Goal: Task Accomplishment & Management: Complete application form

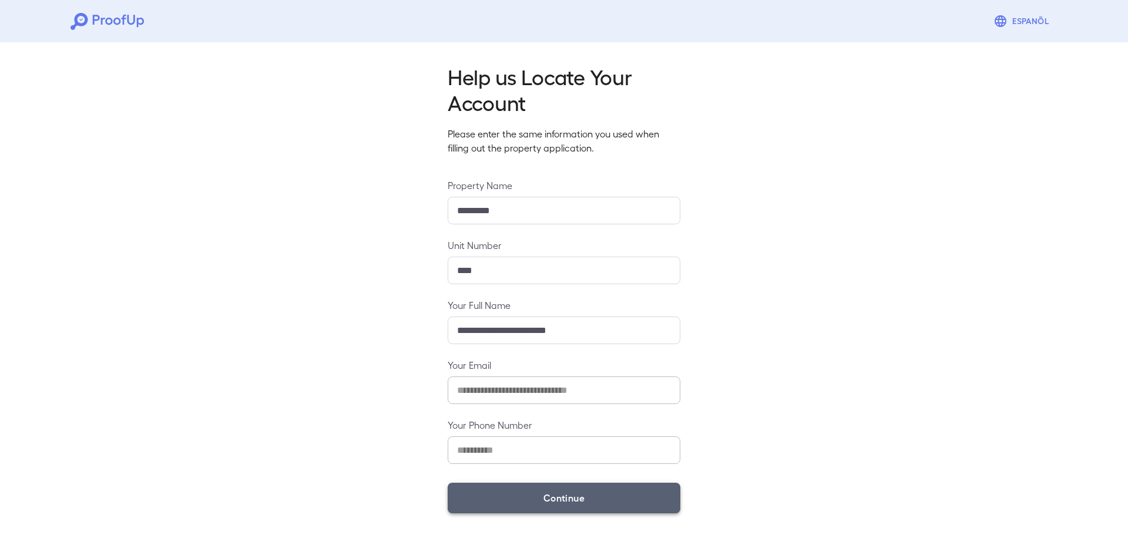
click at [554, 495] on button "Continue" at bounding box center [564, 498] width 233 height 31
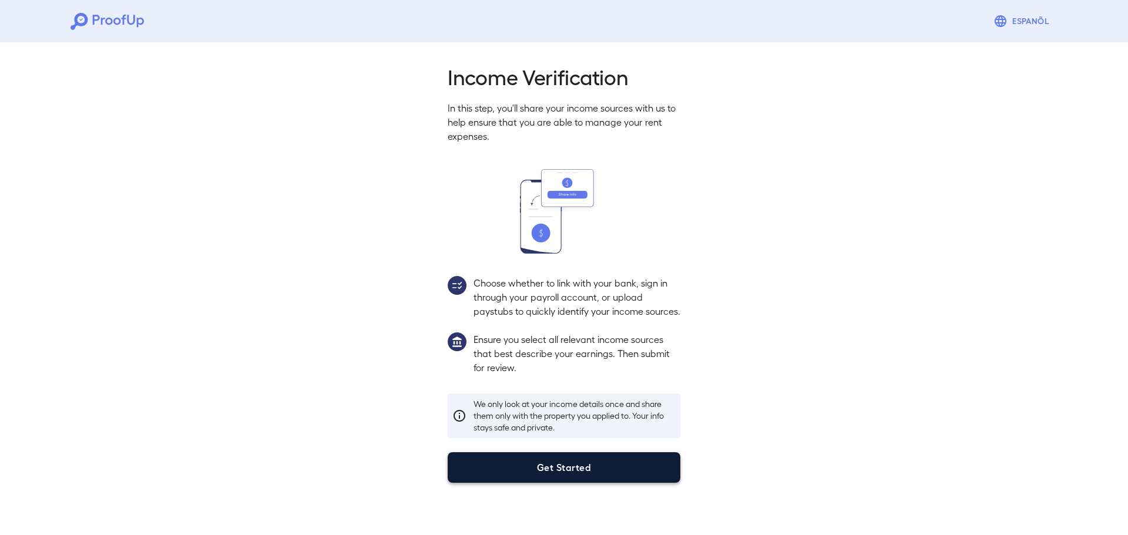
click at [561, 483] on button "Get Started" at bounding box center [564, 467] width 233 height 31
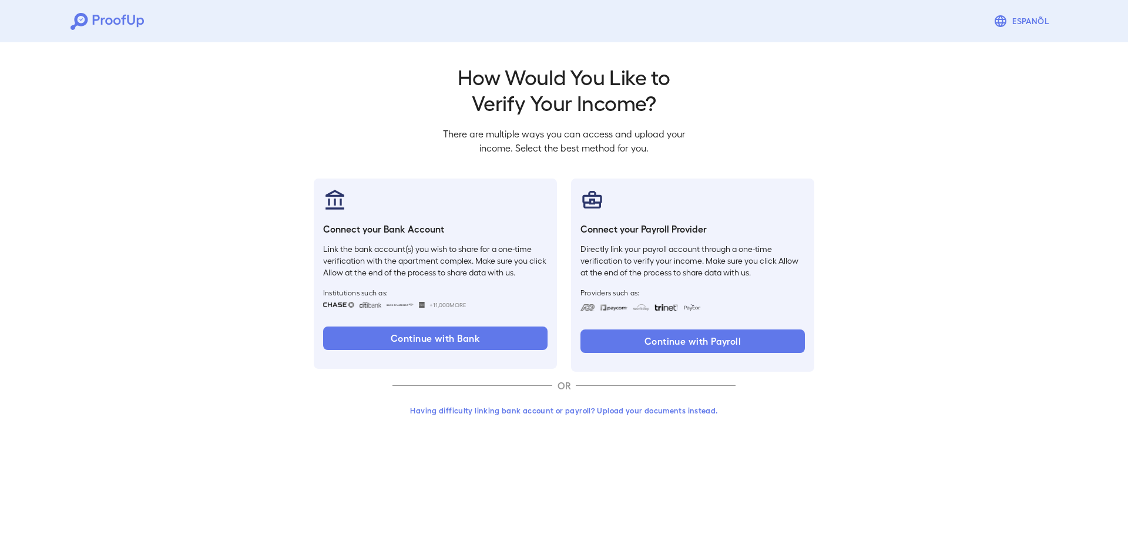
click at [559, 413] on button "Having difficulty linking bank account or payroll? Upload your documents instea…" at bounding box center [563, 410] width 343 height 21
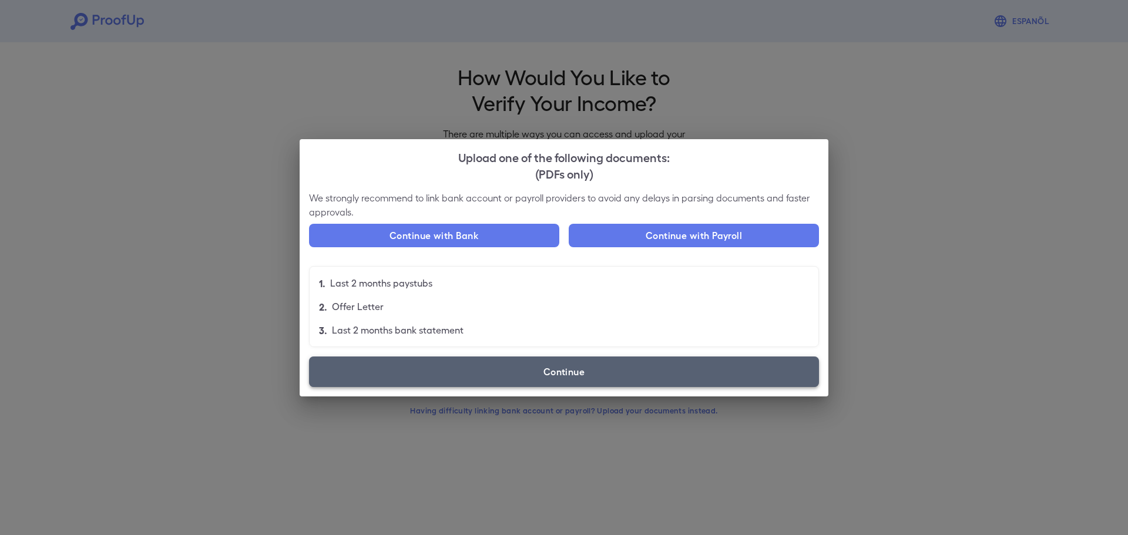
click at [514, 373] on label "Continue" at bounding box center [564, 371] width 510 height 31
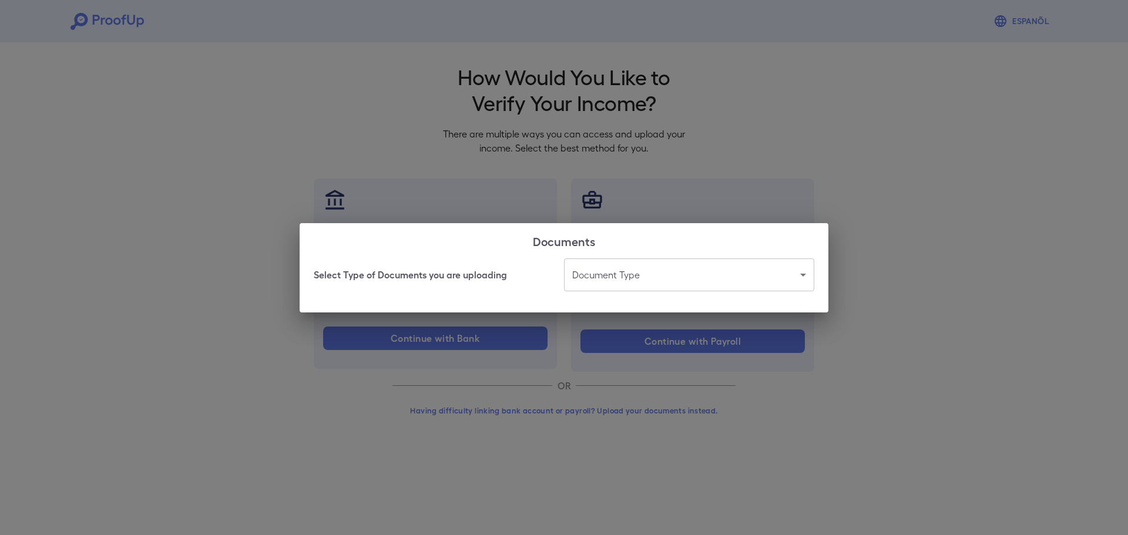
click at [607, 268] on body "Espanõl Go back How Would You Like to Verify Your Income? There are multiple wa…" at bounding box center [564, 224] width 1128 height 449
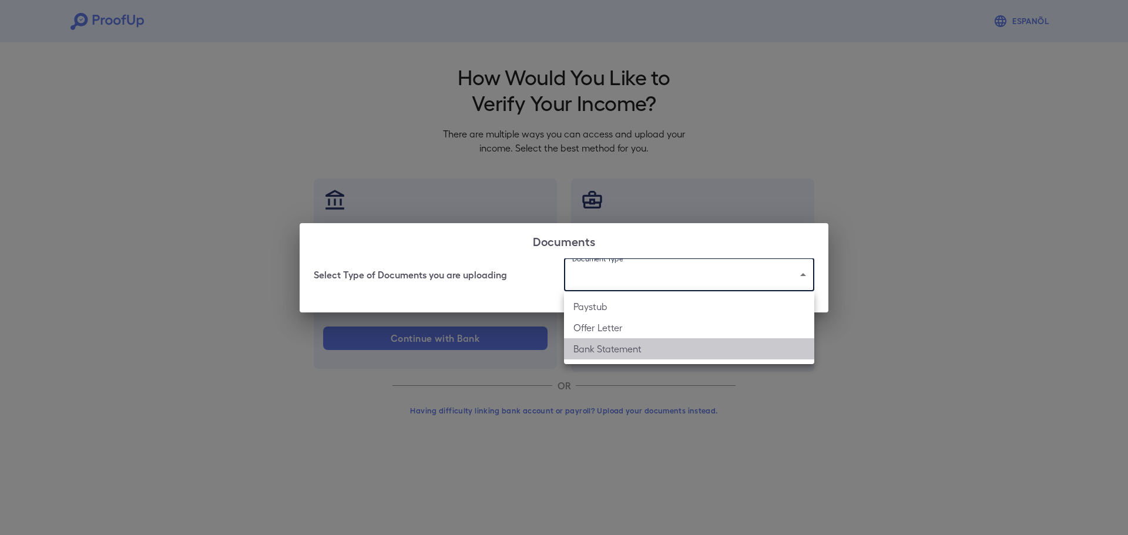
click at [608, 349] on li "Bank Statement" at bounding box center [689, 348] width 250 height 21
type input "**********"
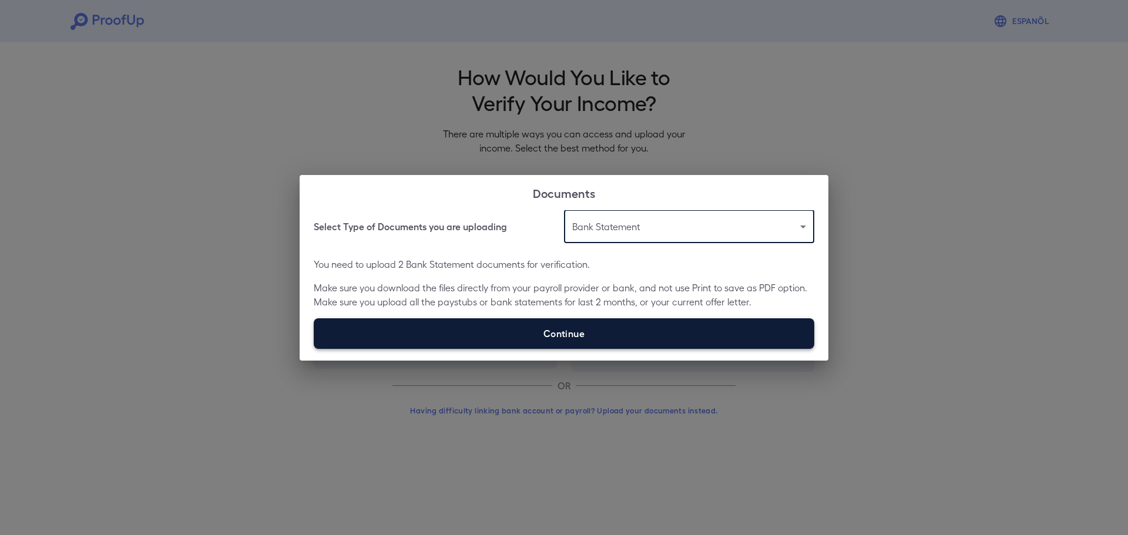
click at [601, 322] on label "Continue" at bounding box center [564, 333] width 500 height 31
click at [314, 348] on input "Continue" at bounding box center [314, 348] width 1 height 1
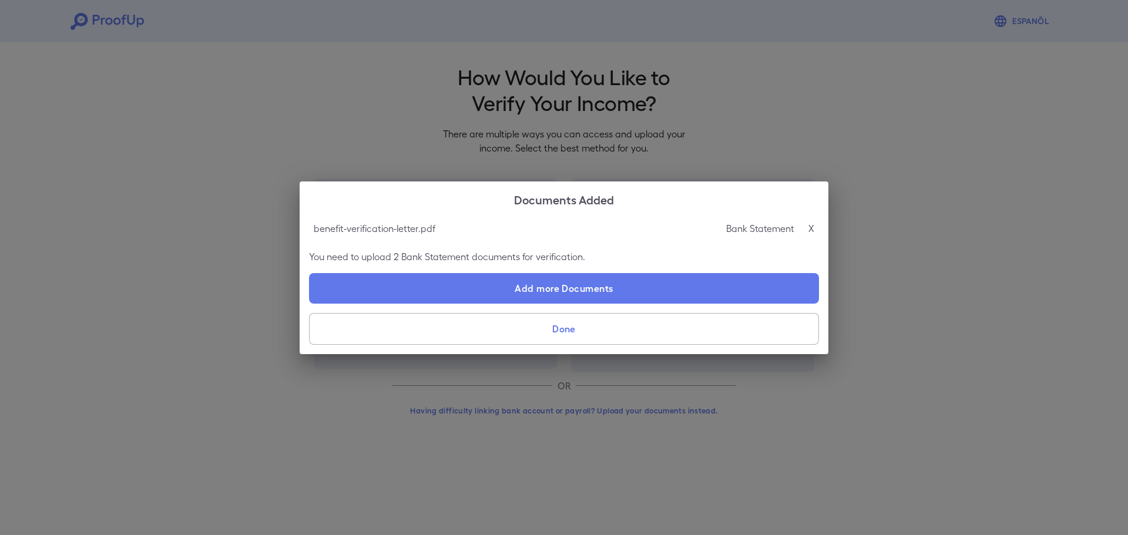
click at [543, 329] on button "Done" at bounding box center [564, 329] width 510 height 32
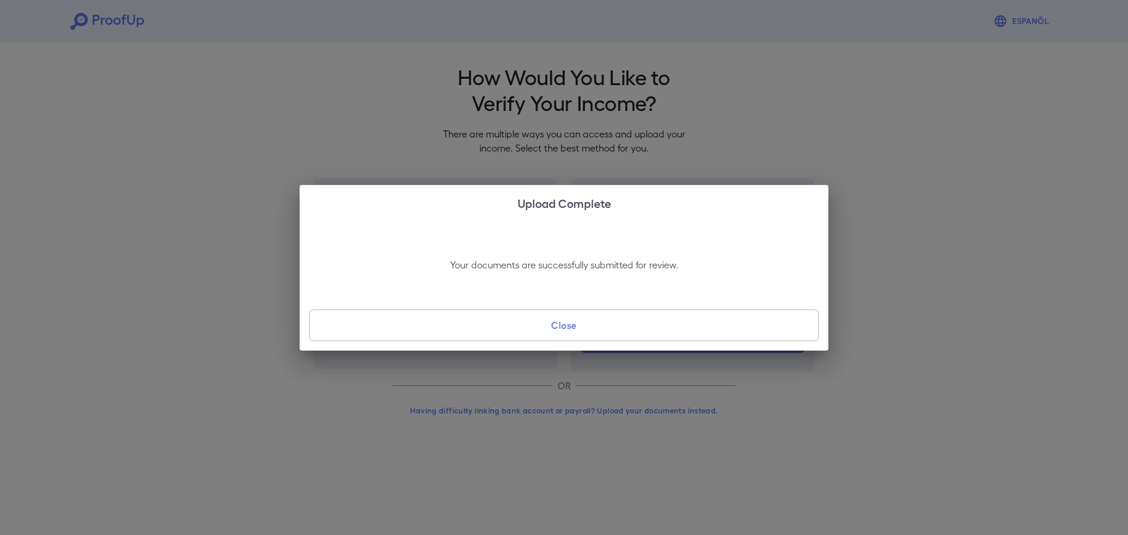
click at [543, 329] on button "Close" at bounding box center [564, 326] width 510 height 32
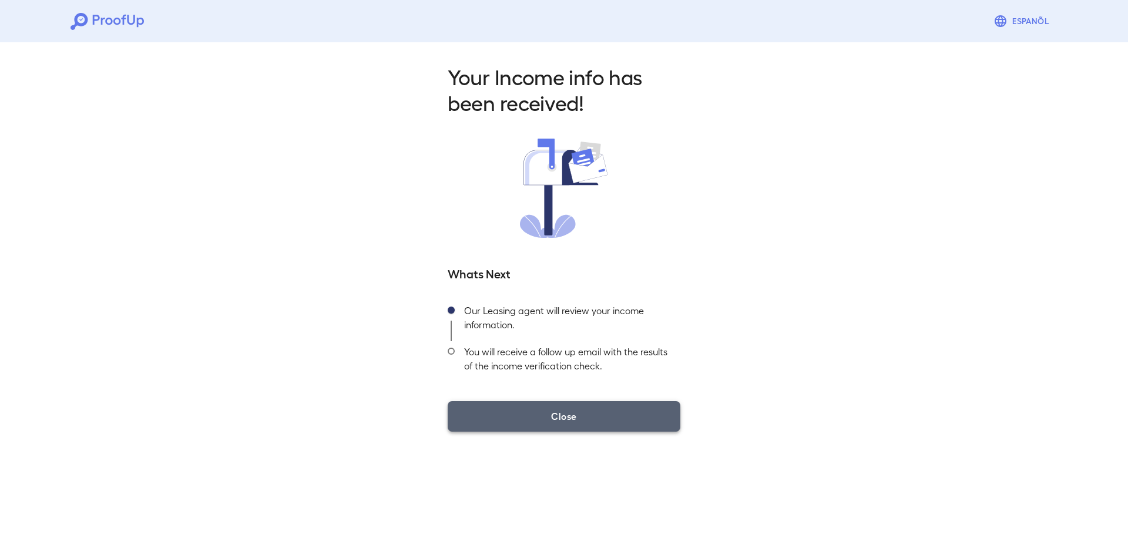
click at [561, 401] on button "Close" at bounding box center [564, 416] width 233 height 31
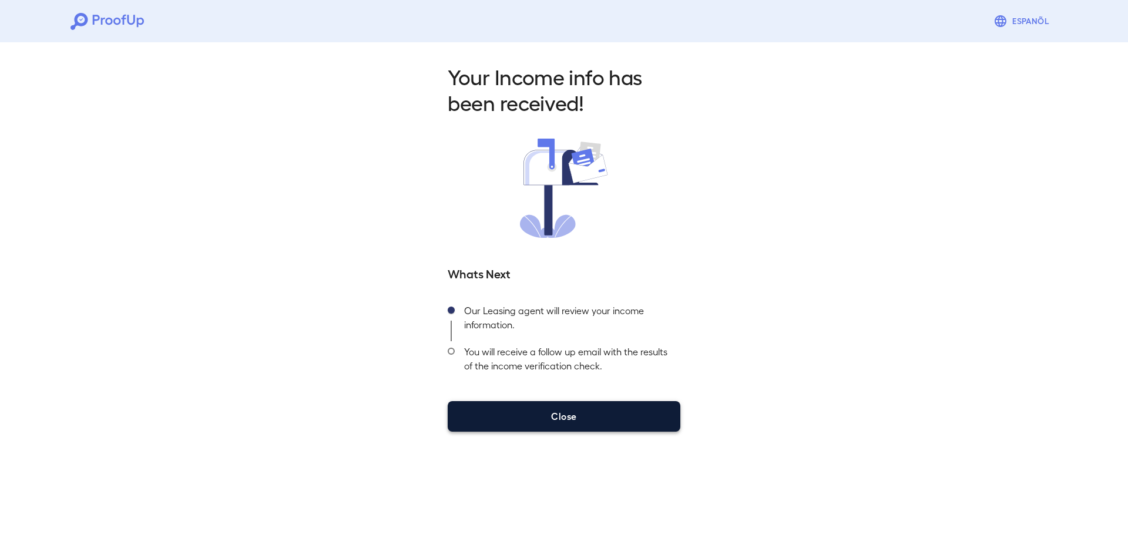
click at [578, 420] on button "Close" at bounding box center [564, 416] width 233 height 31
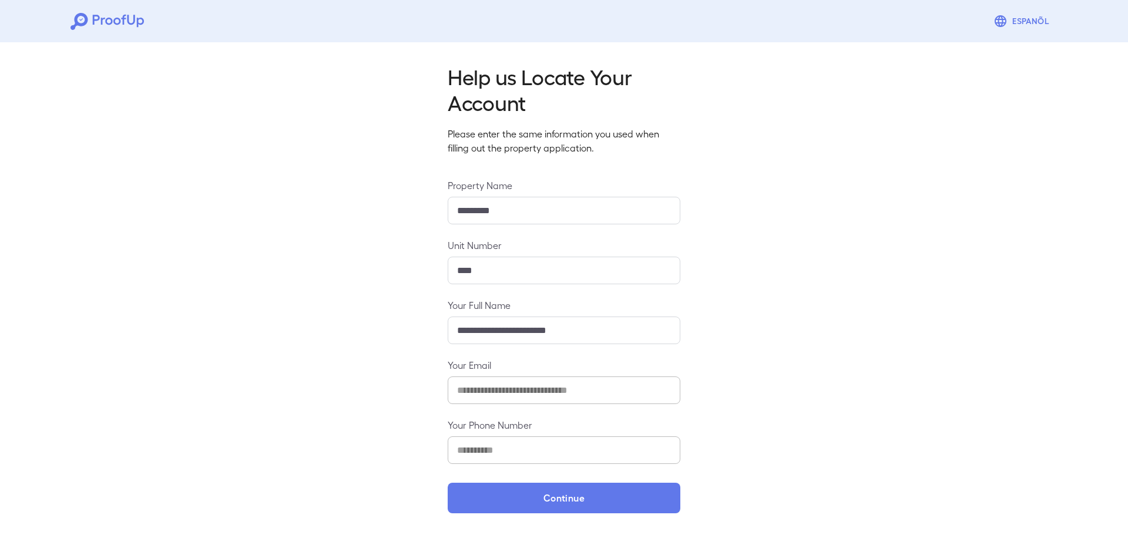
click at [614, 513] on div "**********" at bounding box center [564, 285] width 1128 height 495
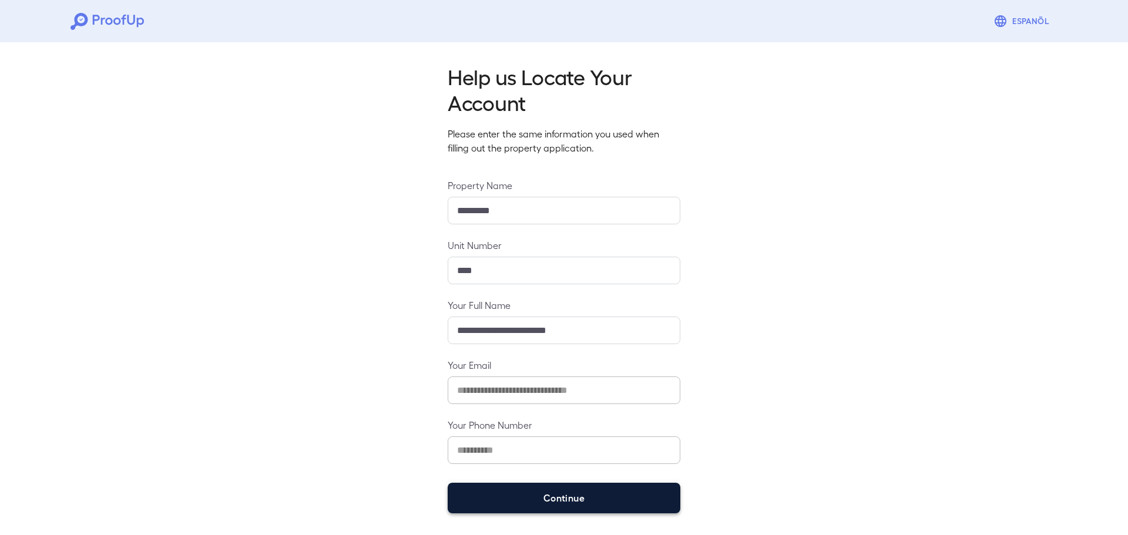
click at [613, 502] on button "Continue" at bounding box center [564, 498] width 233 height 31
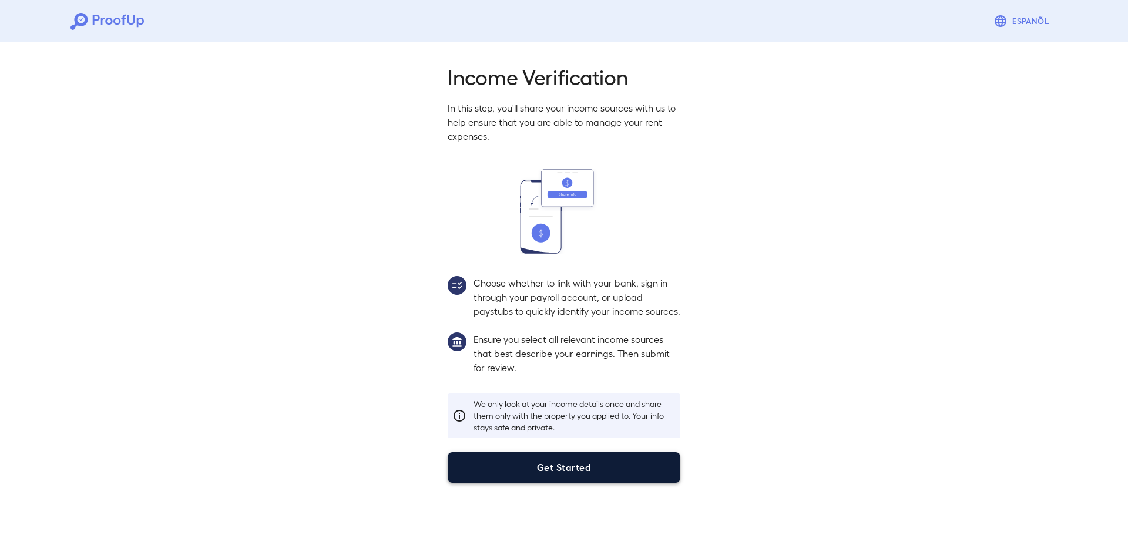
click at [613, 479] on button "Get Started" at bounding box center [564, 467] width 233 height 31
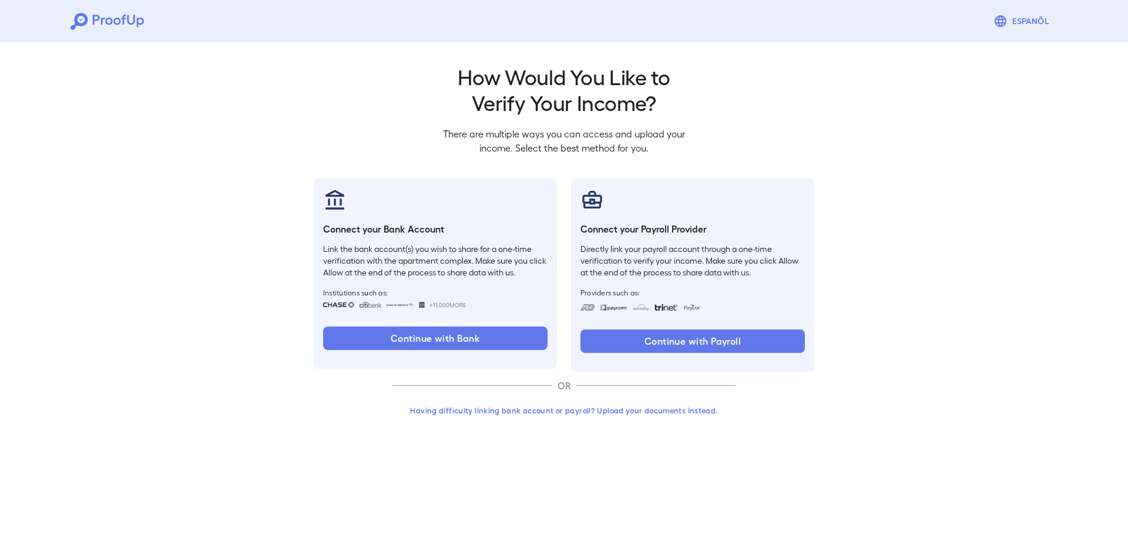
click at [572, 424] on div "Having difficulty linking bank account or payroll? Upload your documents instea…" at bounding box center [563, 415] width 343 height 31
click at [574, 413] on button "Having difficulty linking bank account or payroll? Upload your documents instea…" at bounding box center [563, 410] width 343 height 21
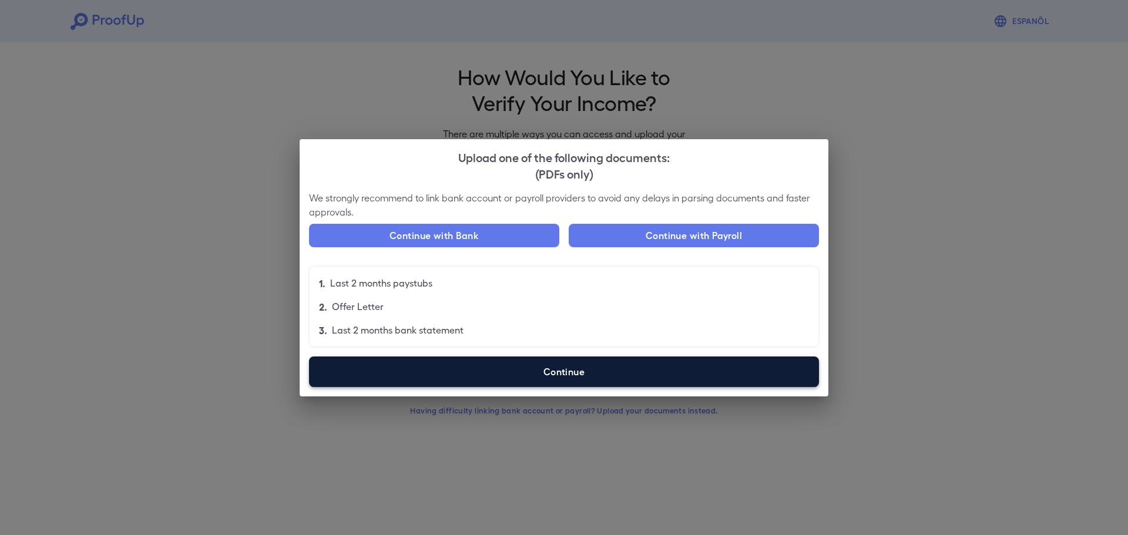
click at [583, 377] on label "Continue" at bounding box center [564, 371] width 510 height 31
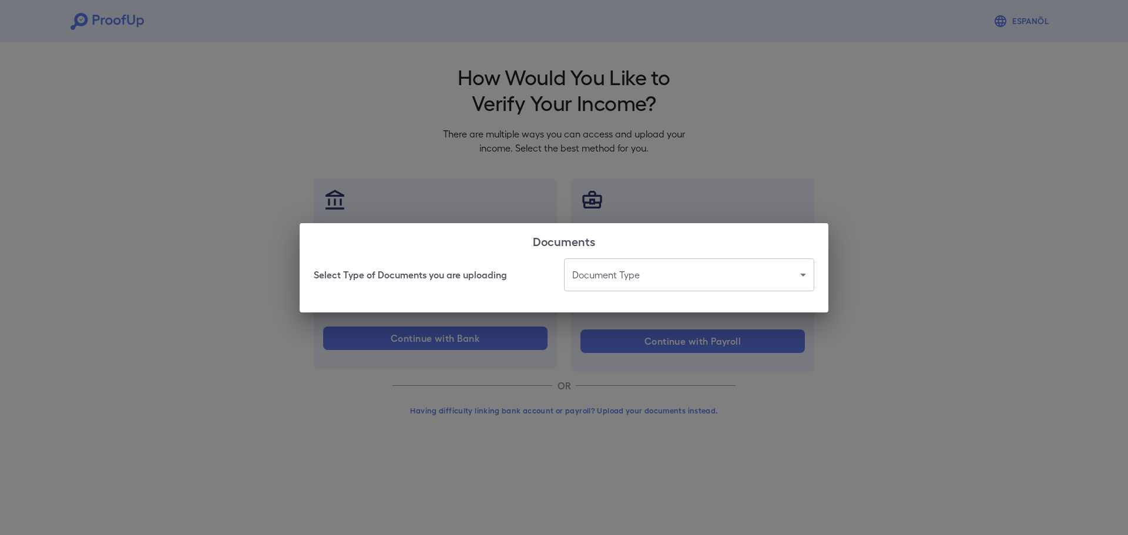
click at [643, 277] on body "Espanõl Go back How Would You Like to Verify Your Income? There are multiple wa…" at bounding box center [564, 224] width 1128 height 449
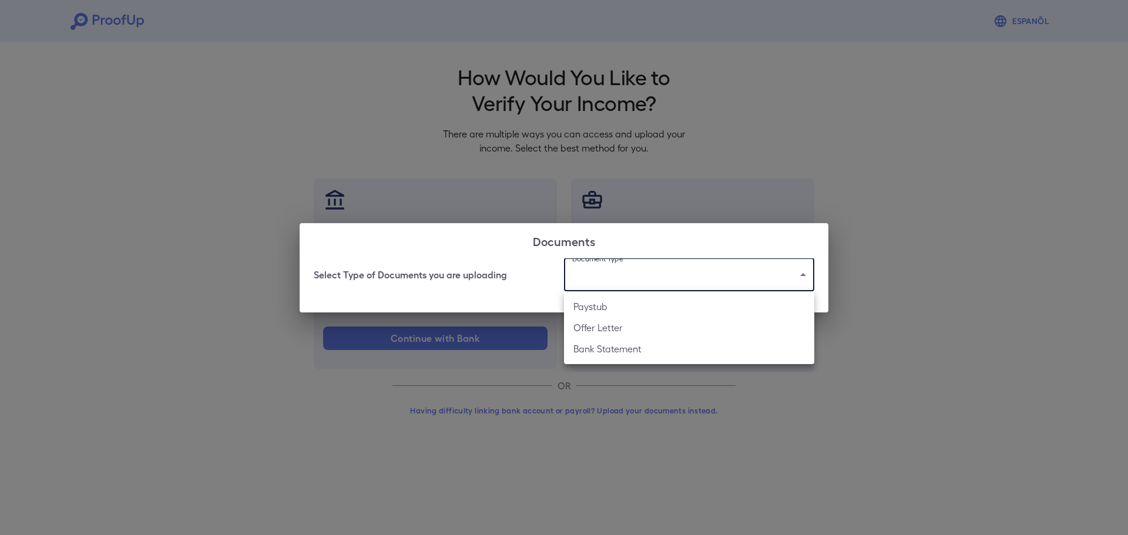
click at [645, 307] on li "Paystub" at bounding box center [689, 306] width 250 height 21
type input "*******"
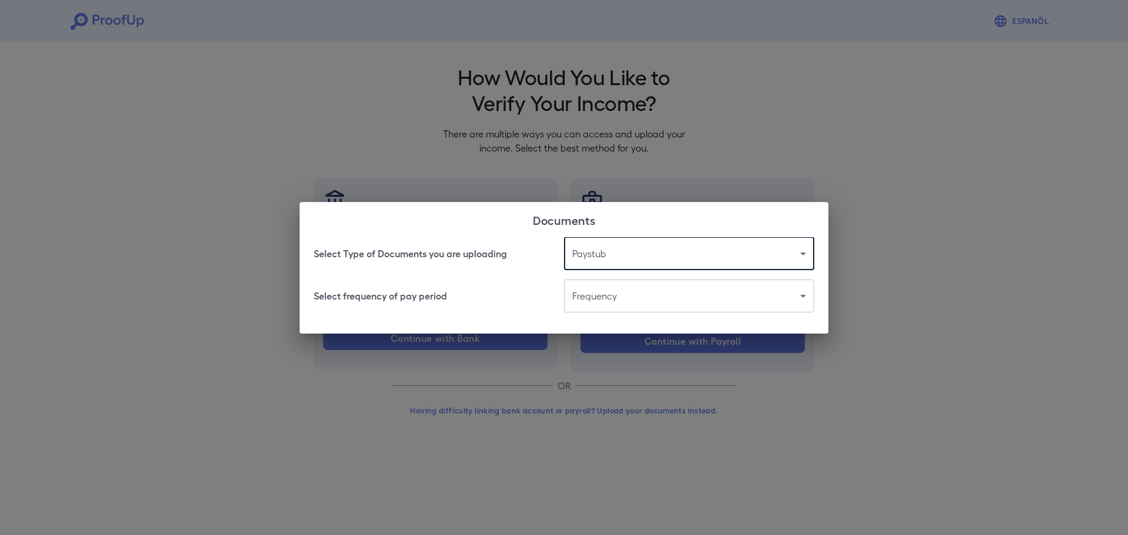
click at [628, 301] on body "Espanõl Go back How Would You Like to Verify Your Income? There are multiple wa…" at bounding box center [564, 224] width 1128 height 449
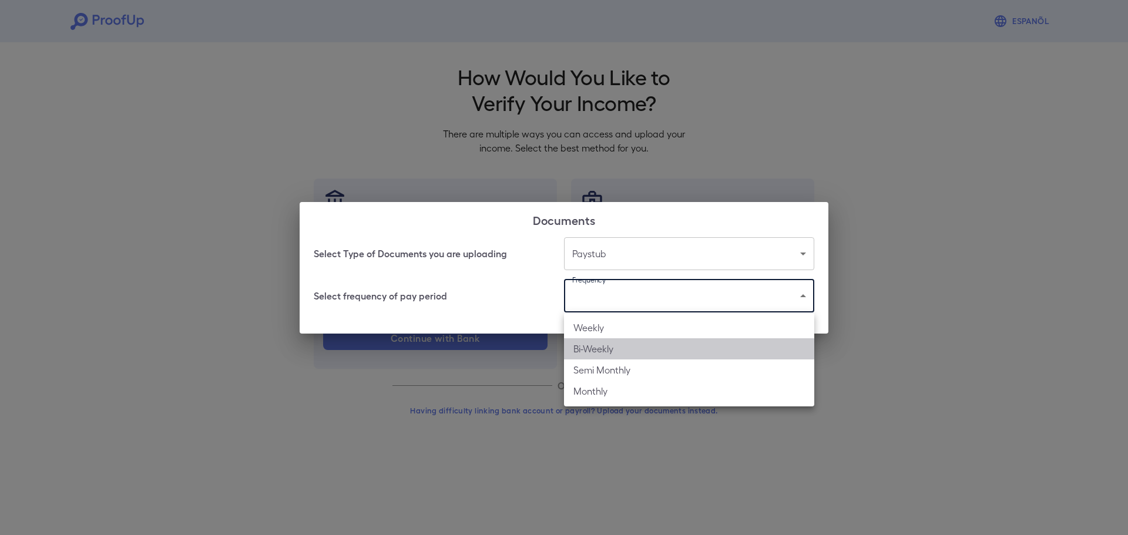
click at [641, 345] on li "Bi-Weekly" at bounding box center [689, 348] width 250 height 21
type input "*********"
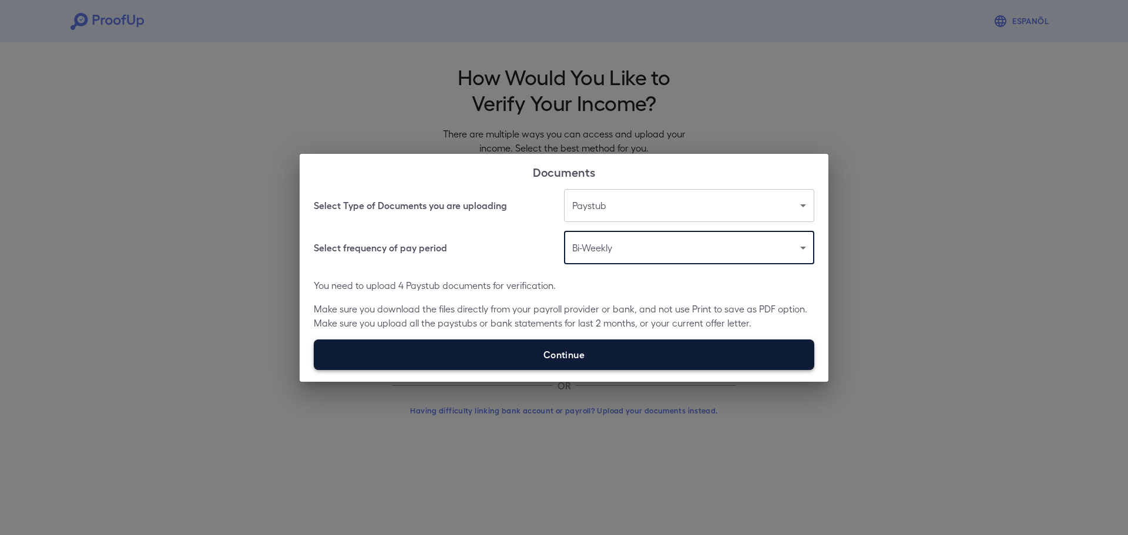
click at [630, 348] on label "Continue" at bounding box center [564, 354] width 500 height 31
click at [314, 369] on input "Continue" at bounding box center [314, 369] width 1 height 1
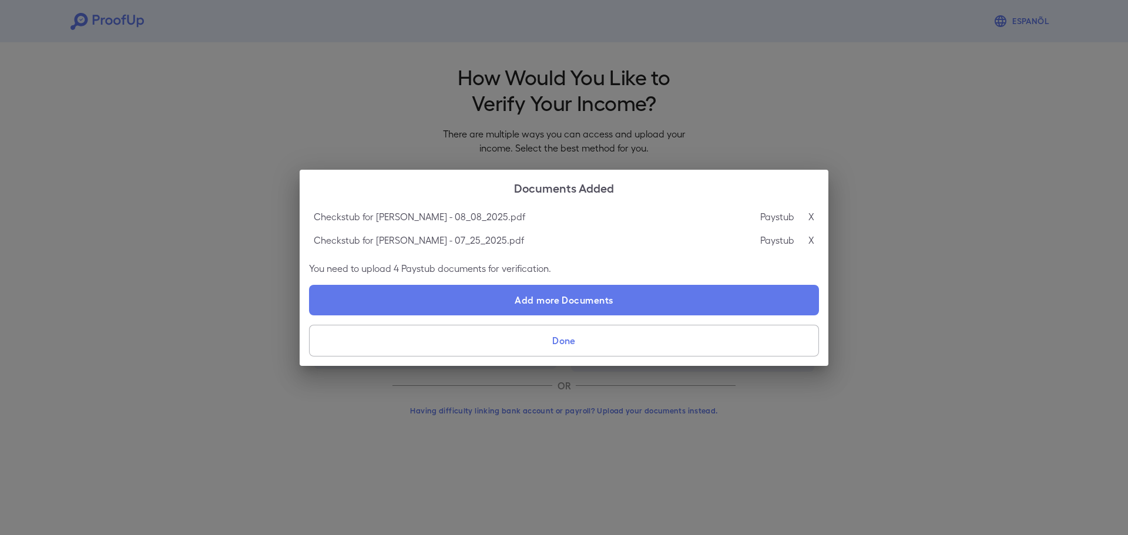
click at [539, 337] on button "Done" at bounding box center [564, 341] width 510 height 32
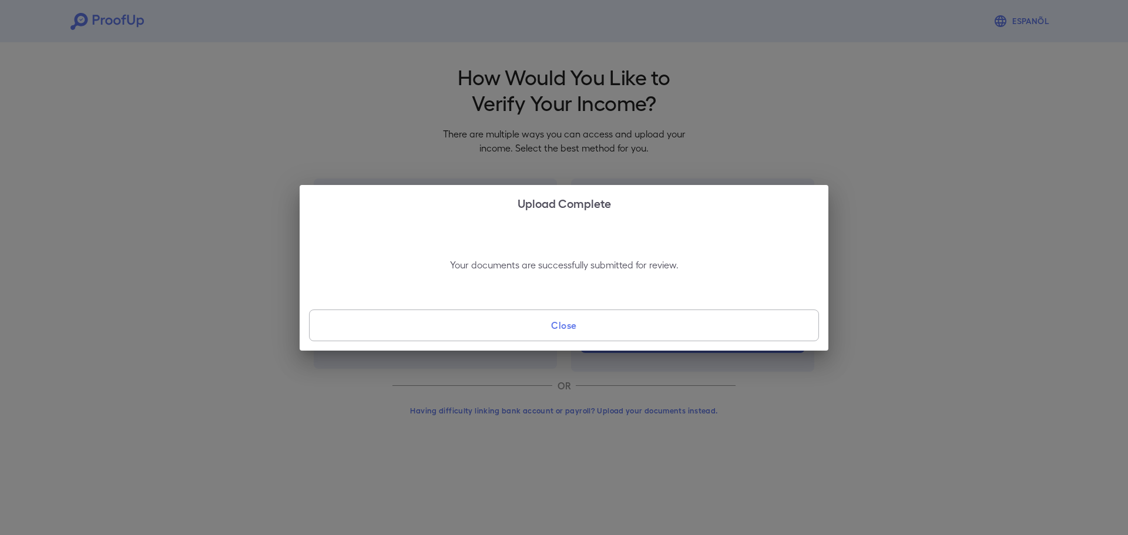
click at [539, 337] on button "Close" at bounding box center [564, 326] width 510 height 32
